Goal: Information Seeking & Learning: Stay updated

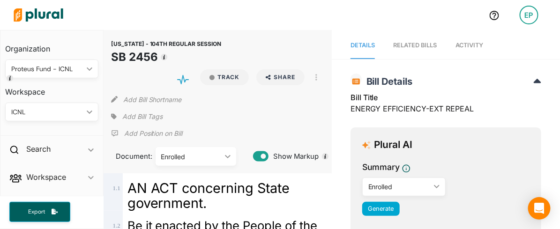
scroll to position [24487, 0]
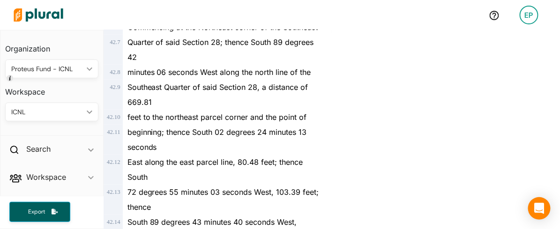
click at [50, 8] on img at bounding box center [39, 15] width 66 height 33
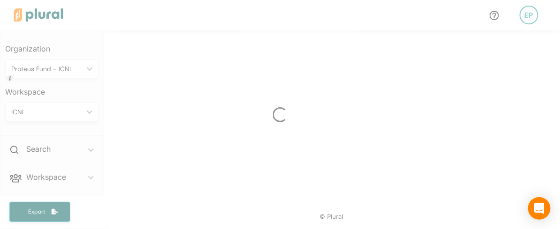
scroll to position [397, 0]
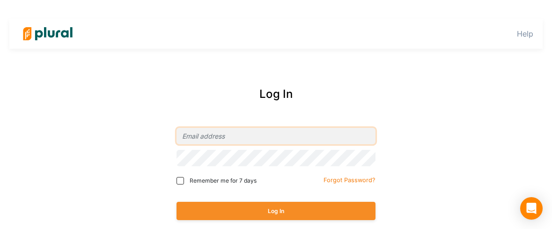
click at [224, 139] on input "email" at bounding box center [276, 136] width 199 height 16
type input "[EMAIL_ADDRESS][DOMAIN_NAME]"
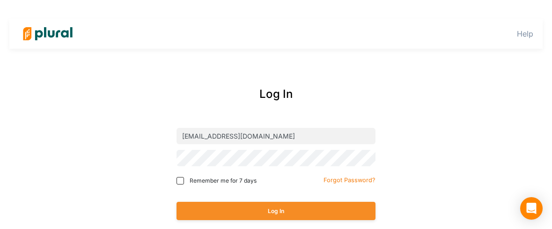
click at [191, 180] on span "Remember me for 7 days" at bounding box center [223, 181] width 67 height 8
click at [184, 180] on input "Remember me for 7 days" at bounding box center [180, 180] width 7 height 7
checkbox input "true"
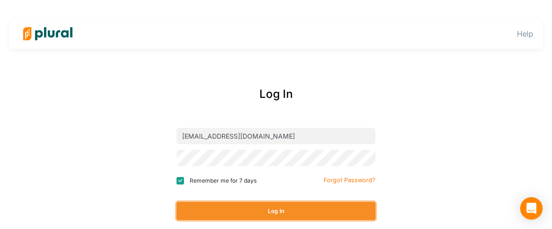
click at [200, 214] on button "Log In" at bounding box center [276, 211] width 199 height 18
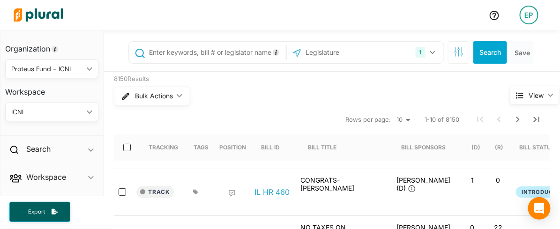
click at [33, 70] on div "Proteus Fund - ICNL" at bounding box center [47, 69] width 72 height 10
click at [27, 111] on div "Proteus Fund - ICNL" at bounding box center [47, 113] width 69 height 8
click at [27, 109] on div "ICNL" at bounding box center [47, 112] width 72 height 10
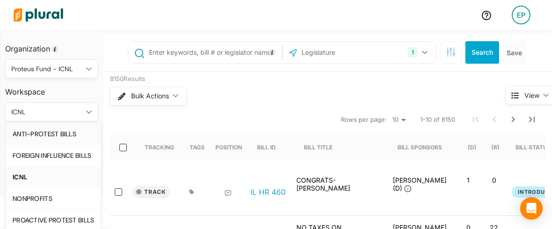
click at [28, 128] on link "ANTI-PROTEST BILLS" at bounding box center [53, 134] width 95 height 22
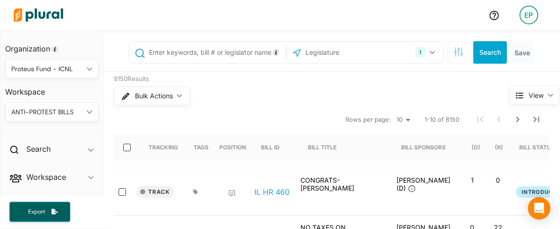
click at [155, 52] on input "text" at bounding box center [215, 53] width 135 height 18
click at [204, 54] on input "text" at bounding box center [215, 53] width 135 height 18
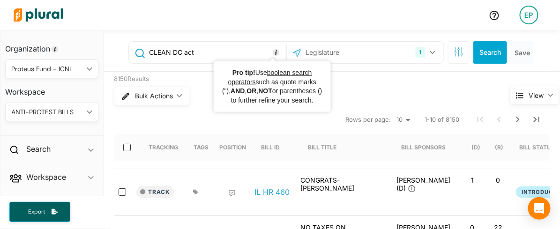
type input "CLEAN DC act"
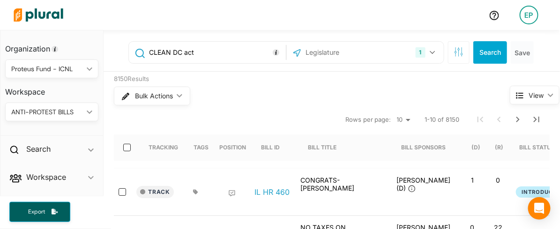
click at [305, 54] on input "text" at bounding box center [355, 53] width 100 height 18
click at [415, 54] on div "1" at bounding box center [420, 52] width 10 height 10
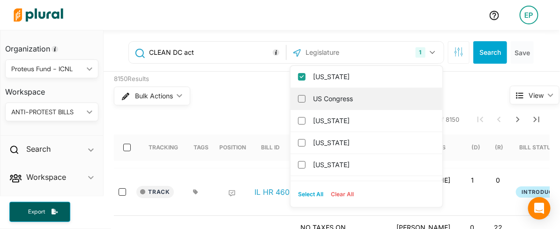
click at [362, 99] on label "US Congress" at bounding box center [373, 99] width 120 height 14
click at [305, 99] on input "US Congress" at bounding box center [301, 98] width 7 height 7
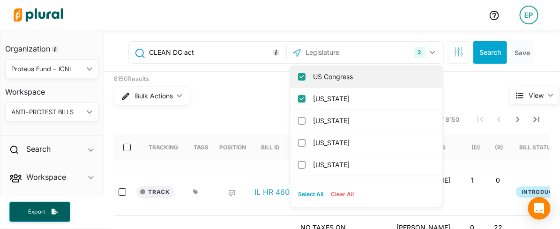
click at [359, 74] on label "US Congress" at bounding box center [373, 77] width 120 height 14
click at [305, 74] on input "US Congress" at bounding box center [301, 76] width 7 height 7
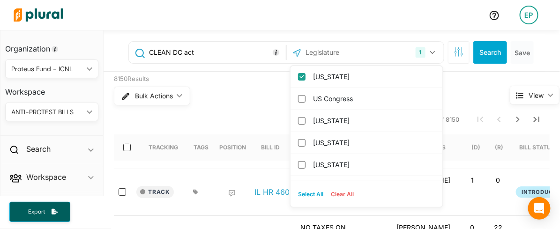
click at [359, 74] on label "[US_STATE]" at bounding box center [373, 77] width 120 height 14
click at [305, 74] on input "[US_STATE]" at bounding box center [301, 76] width 7 height 7
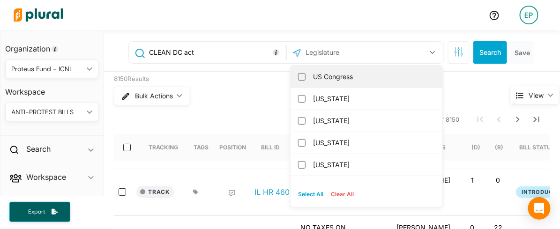
click at [358, 75] on label "US Congress" at bounding box center [373, 77] width 120 height 14
click at [305, 75] on input "US Congress" at bounding box center [301, 76] width 7 height 7
checkbox input "true"
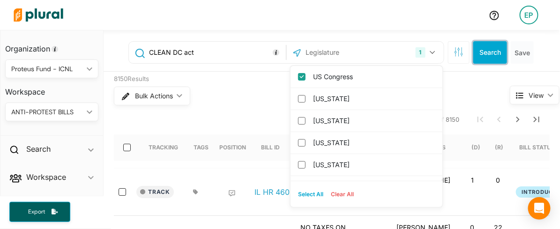
click at [473, 45] on button "Search" at bounding box center [490, 52] width 34 height 22
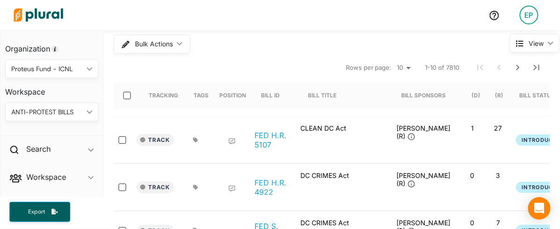
scroll to position [104, 0]
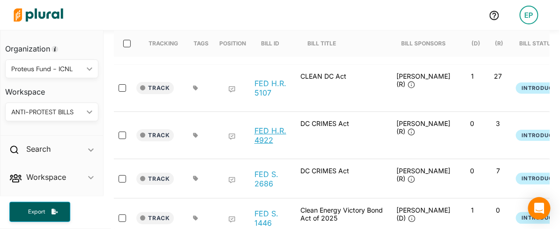
click at [258, 132] on link "FED H.R. 4922" at bounding box center [272, 135] width 36 height 19
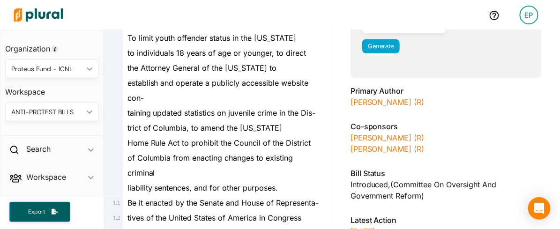
scroll to position [52, 0]
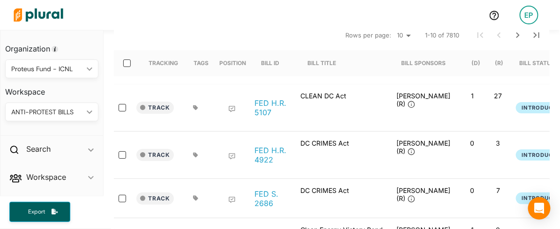
scroll to position [104, 0]
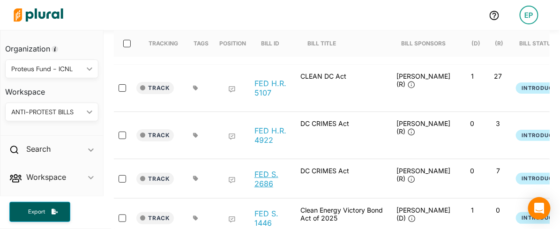
click at [260, 177] on link "FED S. 2686" at bounding box center [272, 179] width 36 height 19
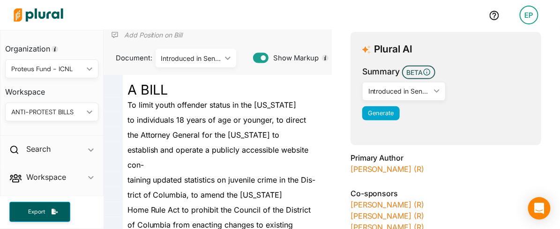
scroll to position [104, 0]
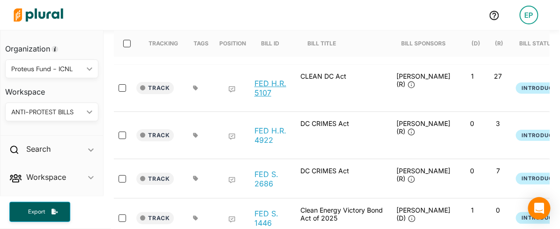
click at [261, 85] on link "FED H.R. 5107" at bounding box center [272, 88] width 36 height 19
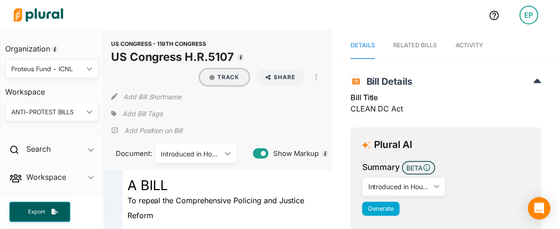
click at [216, 78] on button "Track" at bounding box center [224, 77] width 49 height 16
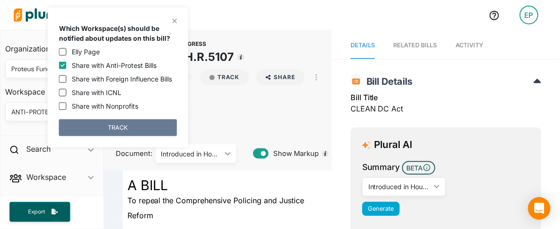
click at [131, 127] on button "TRACK" at bounding box center [118, 127] width 118 height 17
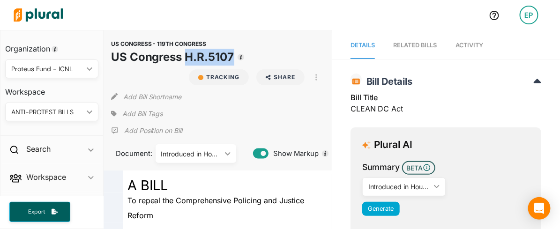
drag, startPoint x: 187, startPoint y: 56, endPoint x: 230, endPoint y: 59, distance: 43.2
click at [230, 59] on h1 "US Congress H.R.5107" at bounding box center [172, 57] width 123 height 17
copy h1 "H.R.5107"
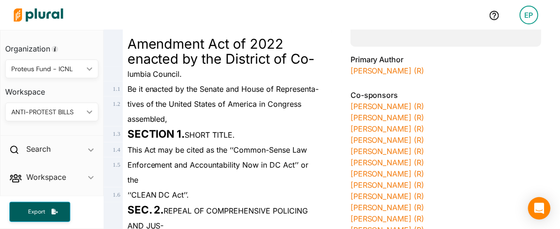
scroll to position [208, 0]
